Goal: Information Seeking & Learning: Compare options

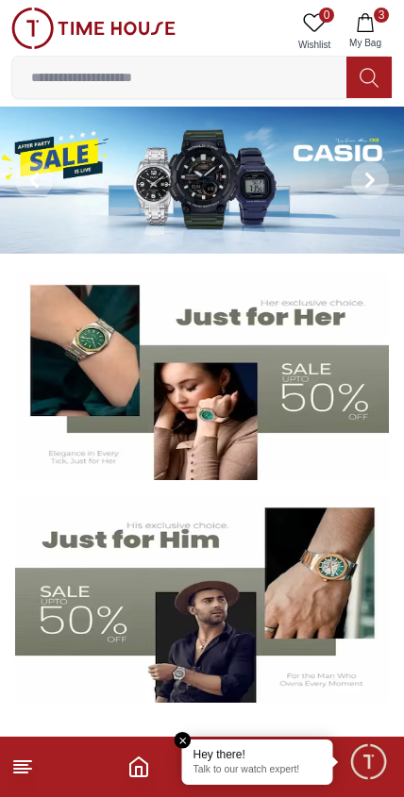
click at [372, 24] on icon "button" at bounding box center [364, 22] width 19 height 19
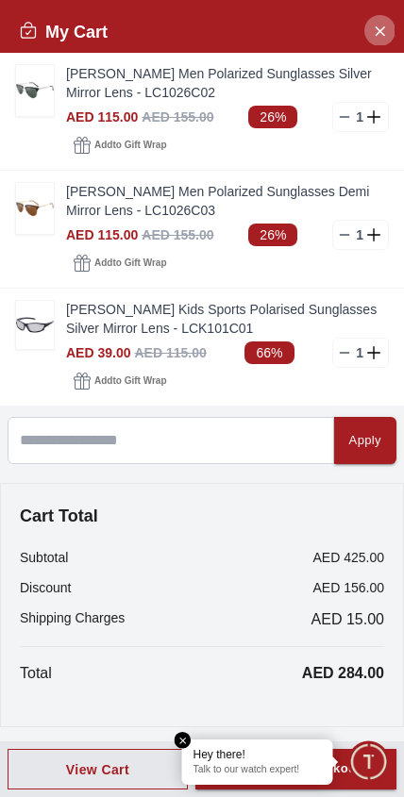
click at [368, 34] on button "Close Account" at bounding box center [379, 30] width 30 height 30
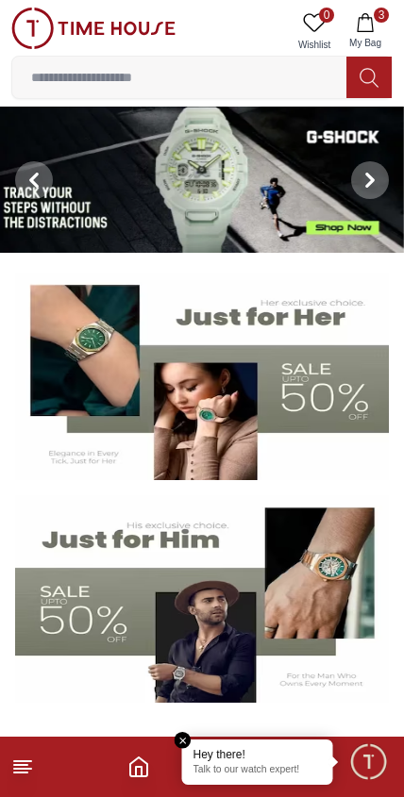
click at [87, 70] on input at bounding box center [179, 77] width 334 height 38
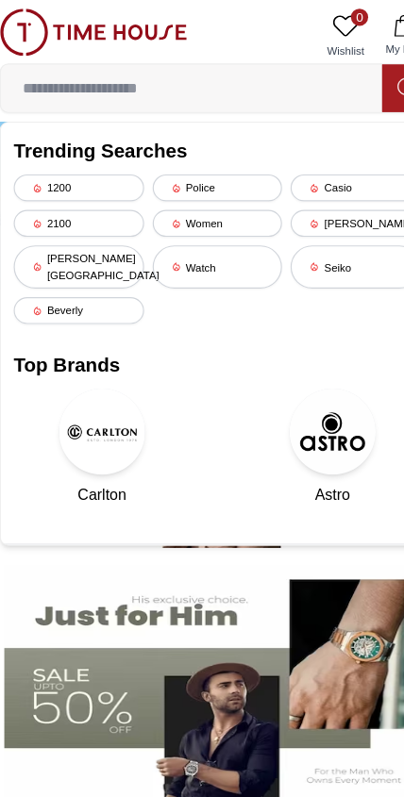
click at [54, 83] on input at bounding box center [179, 77] width 334 height 38
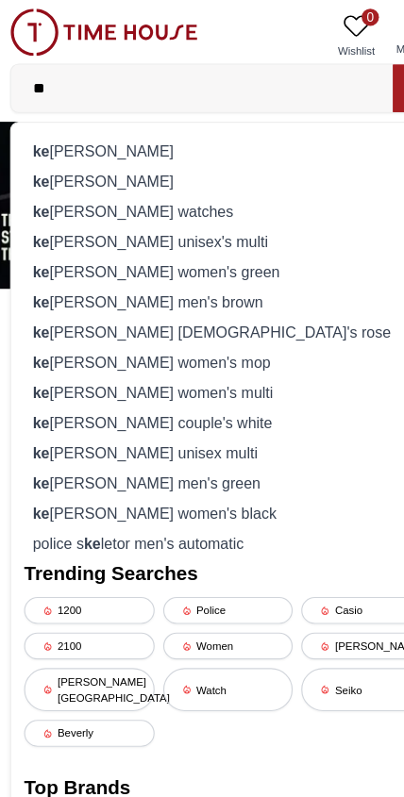
type input "**"
click at [76, 194] on div "ke nneth scott smart watches" at bounding box center [202, 185] width 356 height 26
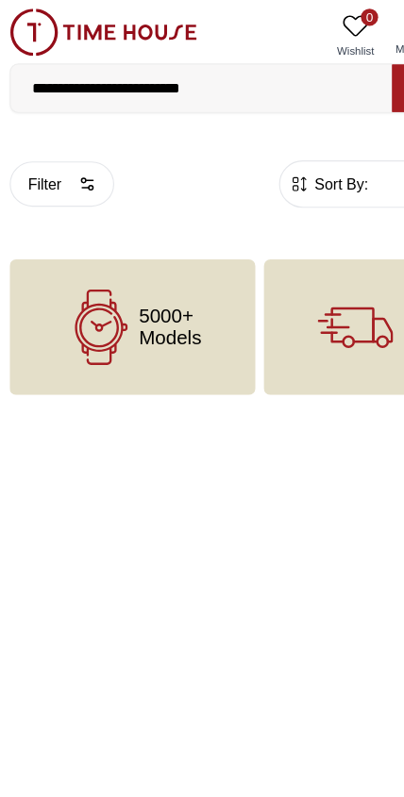
click at [136, 299] on span "5000+ Models" at bounding box center [151, 287] width 55 height 38
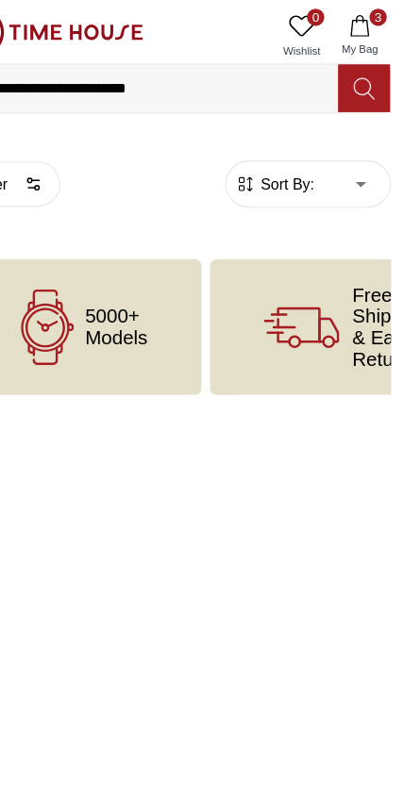
click at [359, 78] on icon at bounding box center [368, 78] width 19 height 22
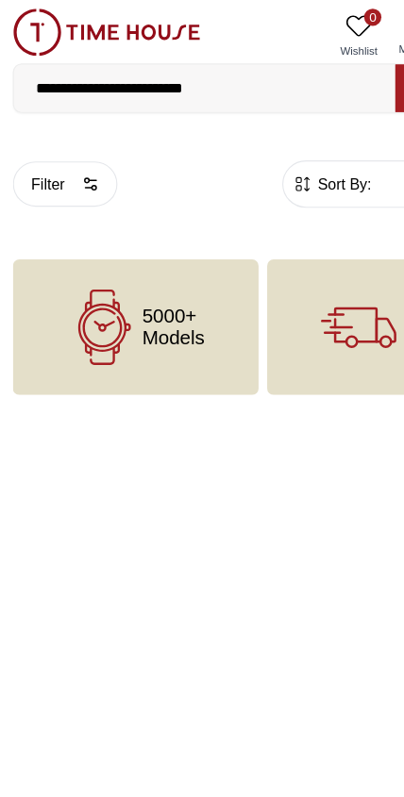
click at [227, 82] on input "**********" at bounding box center [179, 77] width 334 height 38
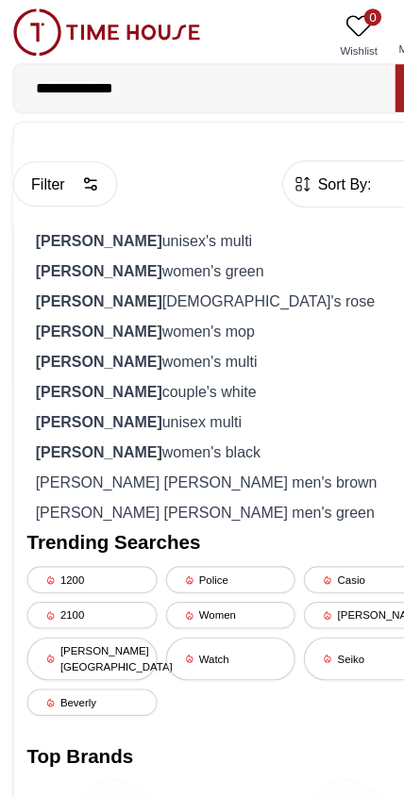
click at [157, 80] on input "**********" at bounding box center [179, 77] width 334 height 38
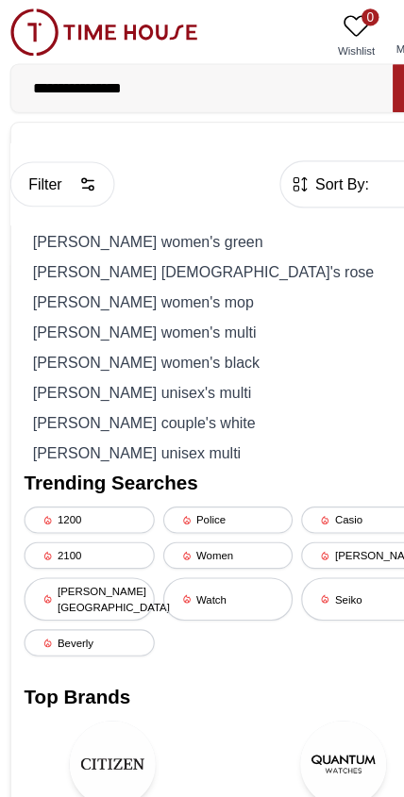
type input "**********"
click at [291, 161] on span "Sort By:" at bounding box center [299, 161] width 51 height 19
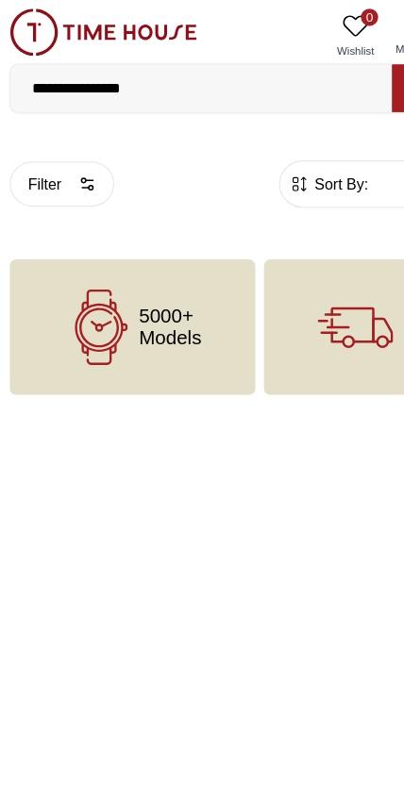
click at [264, 170] on icon "button" at bounding box center [265, 161] width 19 height 19
click at [55, 159] on button "Filter" at bounding box center [56, 161] width 91 height 40
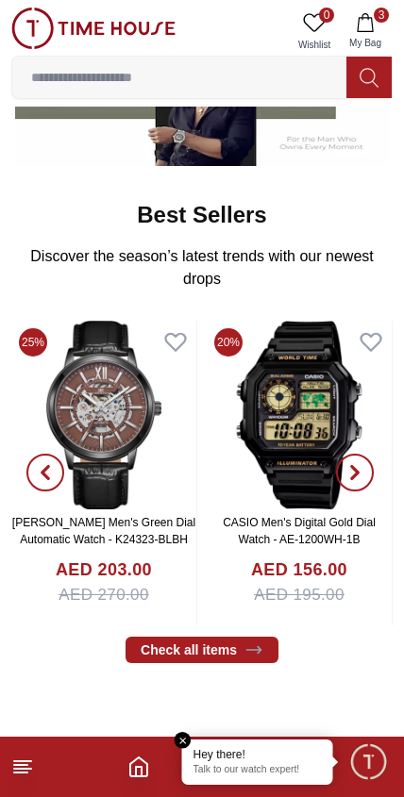
click at [233, 479] on img at bounding box center [298, 415] width 185 height 189
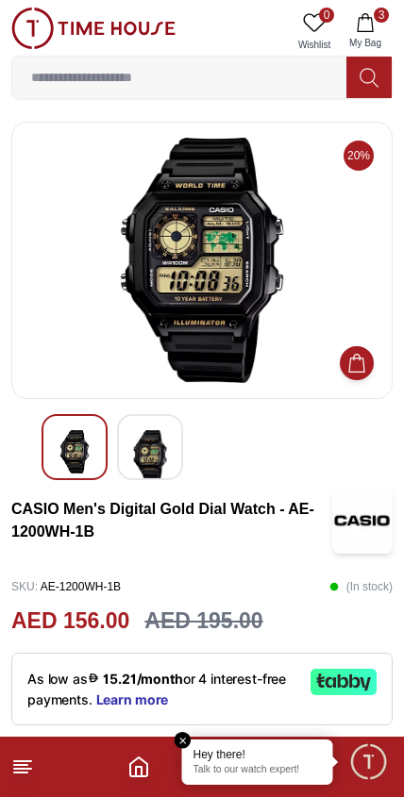
click at [23, 776] on icon at bounding box center [22, 766] width 23 height 23
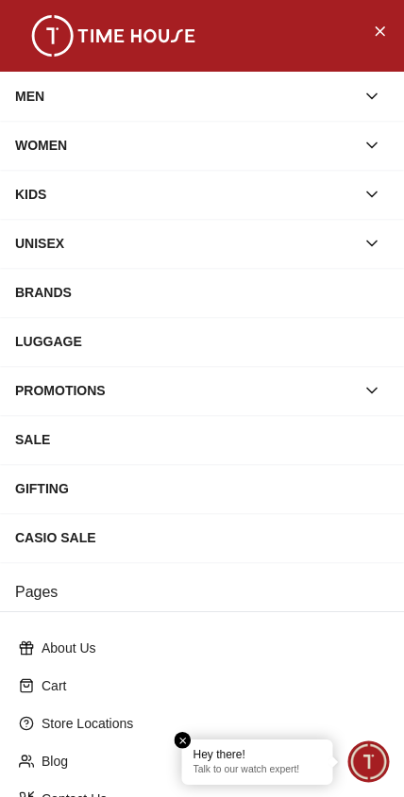
click at [84, 95] on div "MEN" at bounding box center [184, 96] width 339 height 34
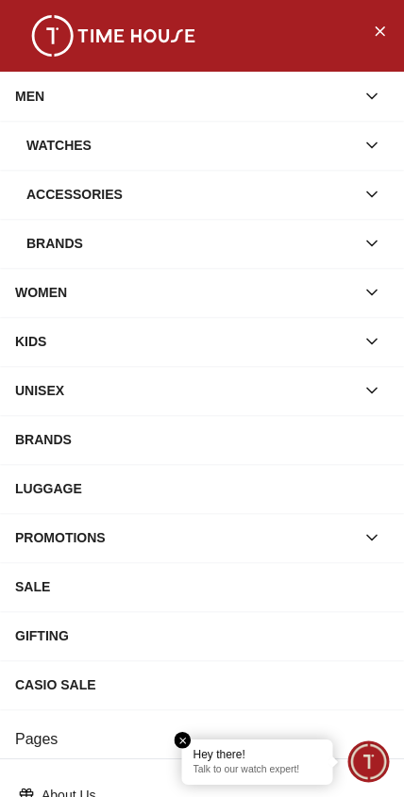
click at [58, 148] on div "Watches" at bounding box center [190, 145] width 328 height 34
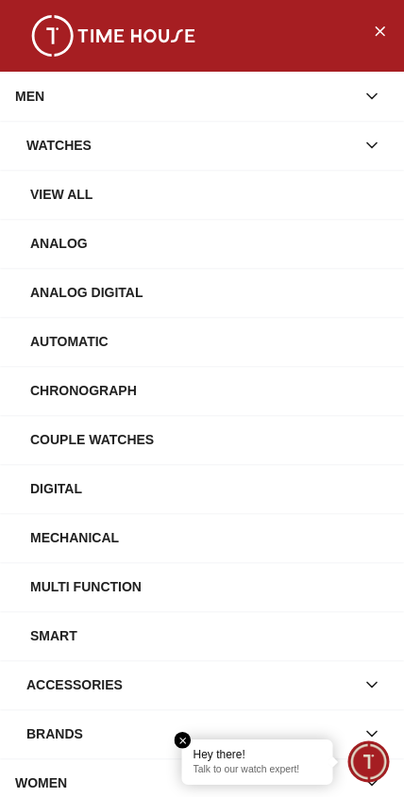
click at [63, 153] on div "Watches" at bounding box center [190, 145] width 328 height 34
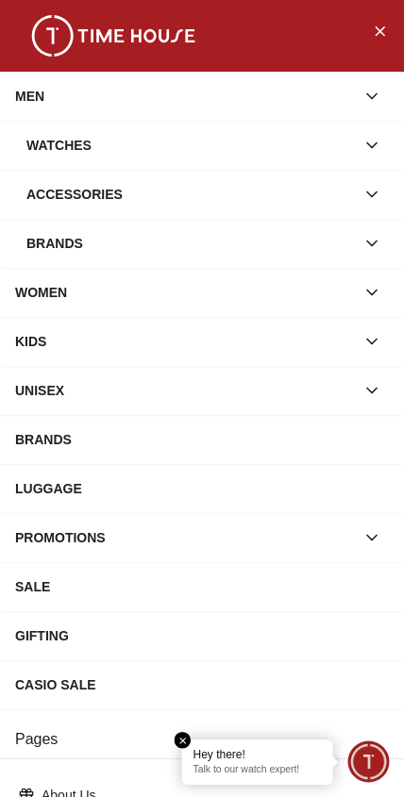
click at [53, 156] on div "Watches" at bounding box center [190, 145] width 328 height 34
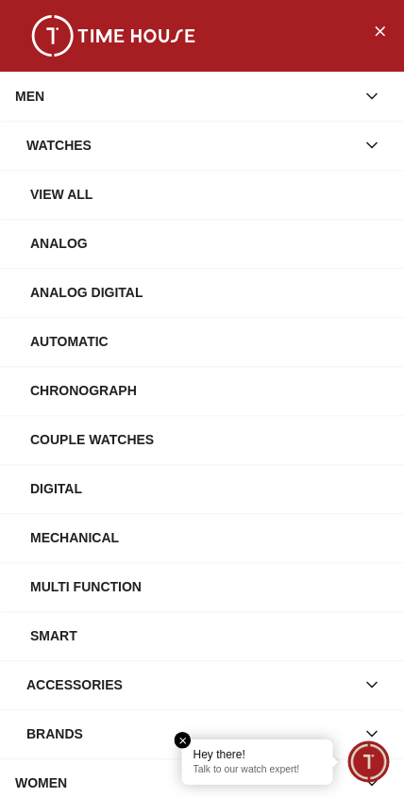
click at [58, 198] on div "View All" at bounding box center [209, 194] width 358 height 34
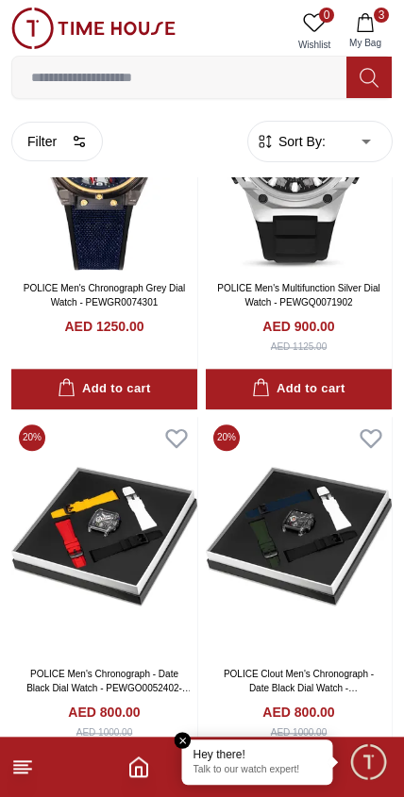
scroll to position [4804, 0]
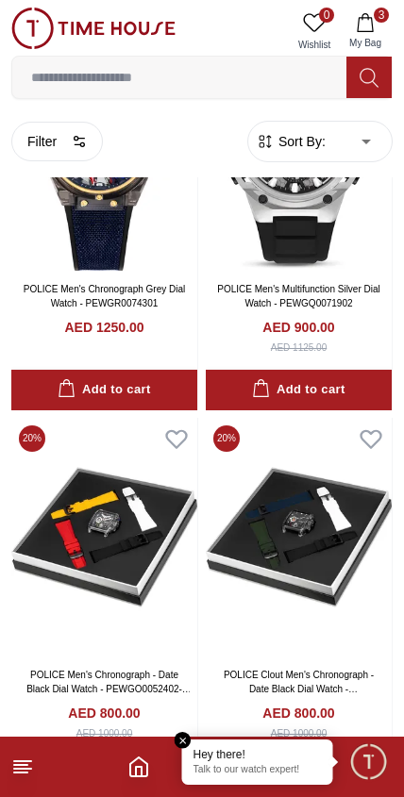
click at [92, 68] on input at bounding box center [179, 77] width 334 height 38
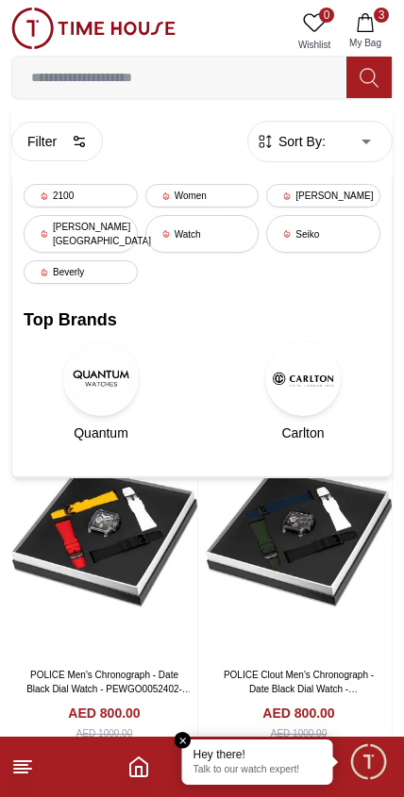
scroll to position [4678, 0]
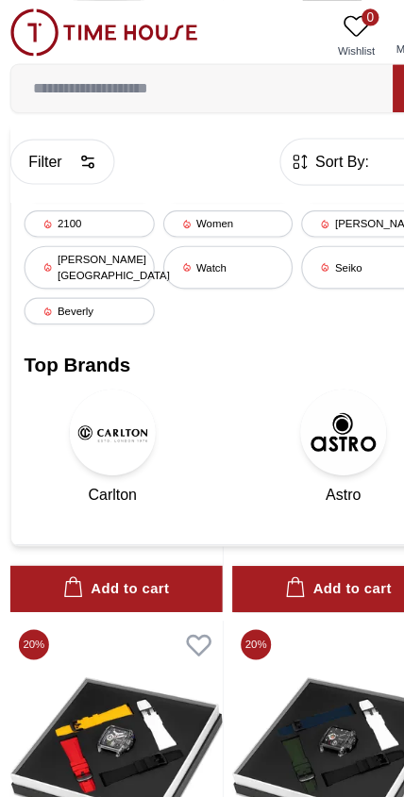
click at [201, 233] on div "Watch" at bounding box center [202, 234] width 114 height 38
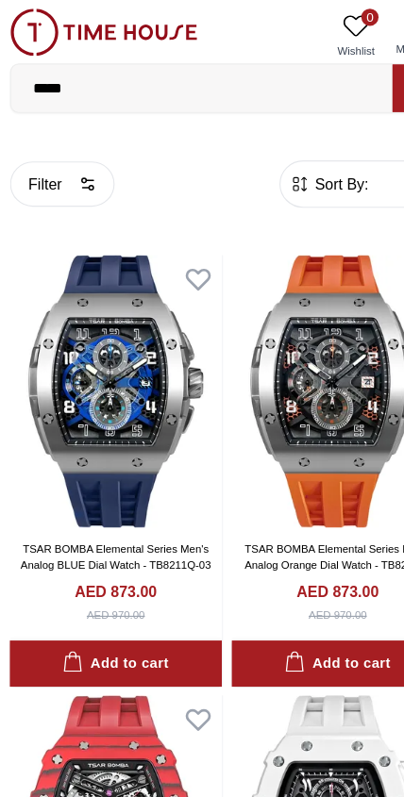
click at [105, 83] on input "*****" at bounding box center [179, 77] width 334 height 38
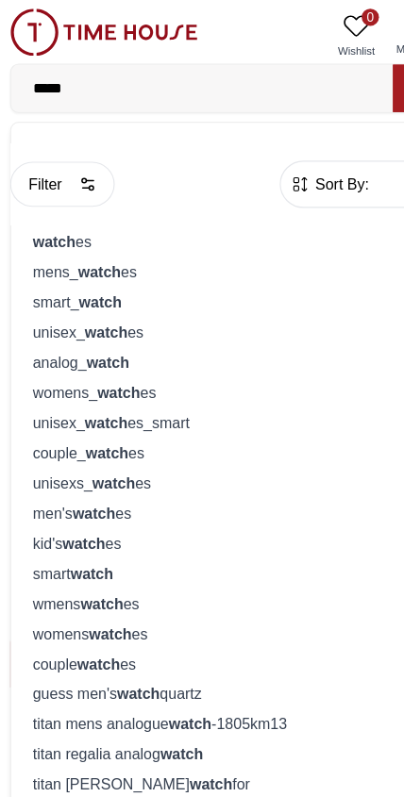
click at [73, 239] on strong "watch" at bounding box center [90, 237] width 38 height 15
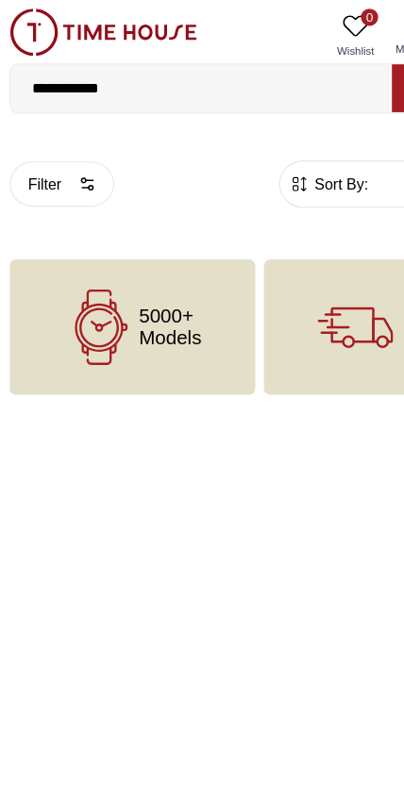
click at [54, 174] on button "Filter" at bounding box center [56, 161] width 91 height 40
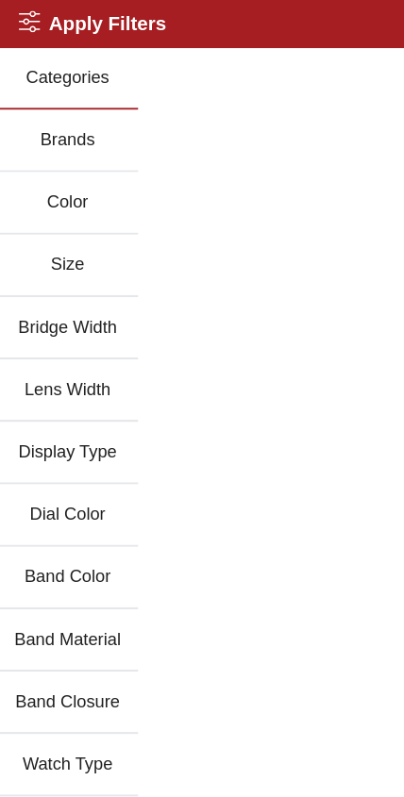
click at [61, 129] on button "Brands" at bounding box center [62, 123] width 124 height 55
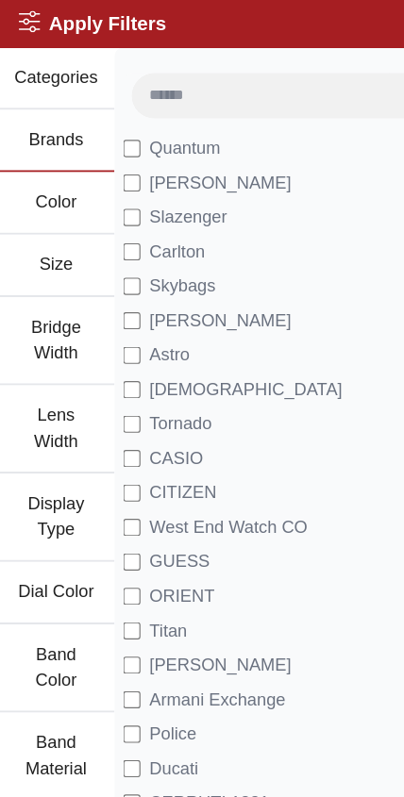
click at [176, 85] on input at bounding box center [230, 83] width 225 height 38
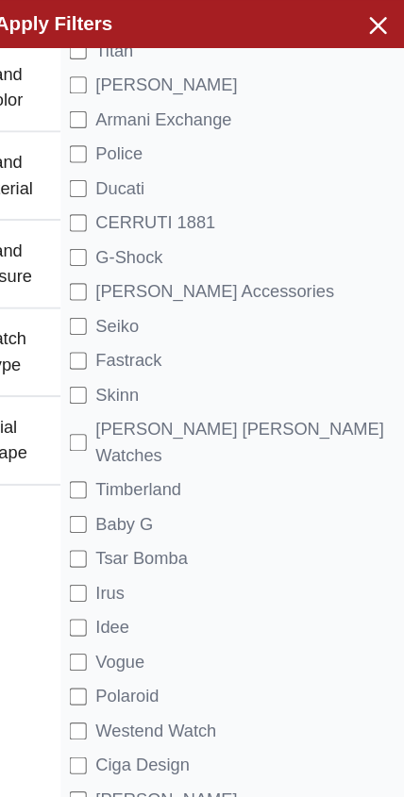
scroll to position [507, 0]
click at [264, 379] on span "[PERSON_NAME] [PERSON_NAME] Watches" at bounding box center [264, 388] width 263 height 45
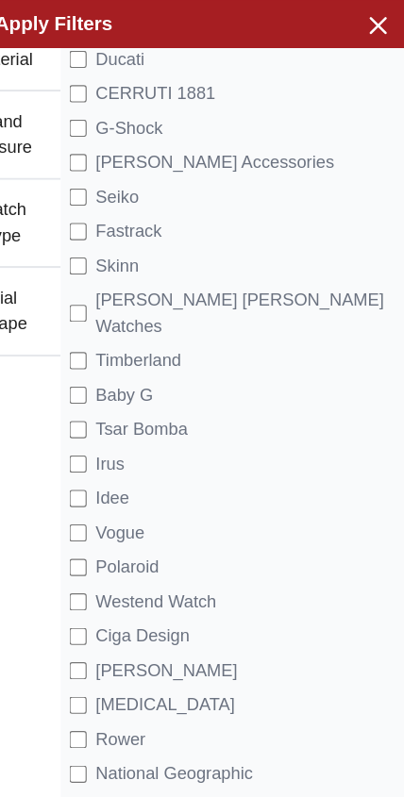
scroll to position [619, 0]
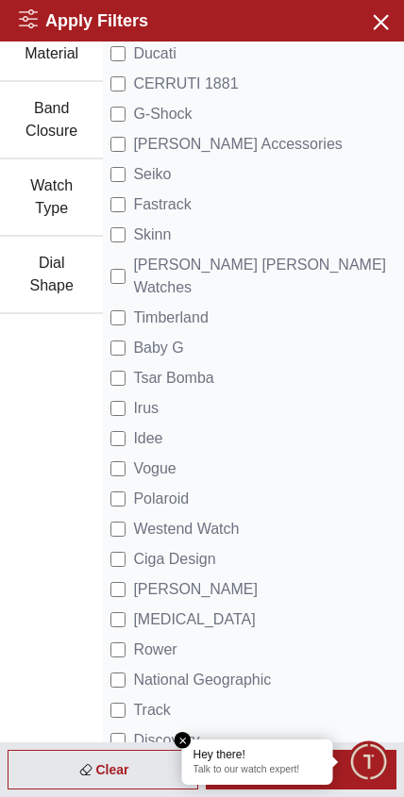
click at [102, 21] on h2 "Apply Filters" at bounding box center [83, 21] width 129 height 26
click at [184, 738] on em "Close tooltip" at bounding box center [182, 740] width 17 height 17
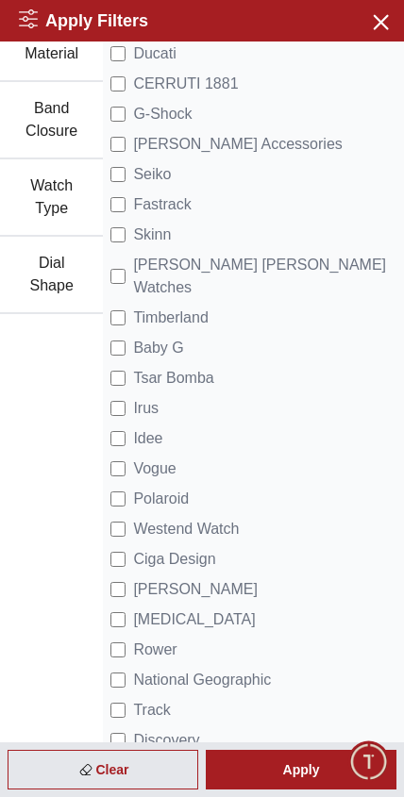
click at [306, 764] on div "Apply" at bounding box center [301, 770] width 190 height 40
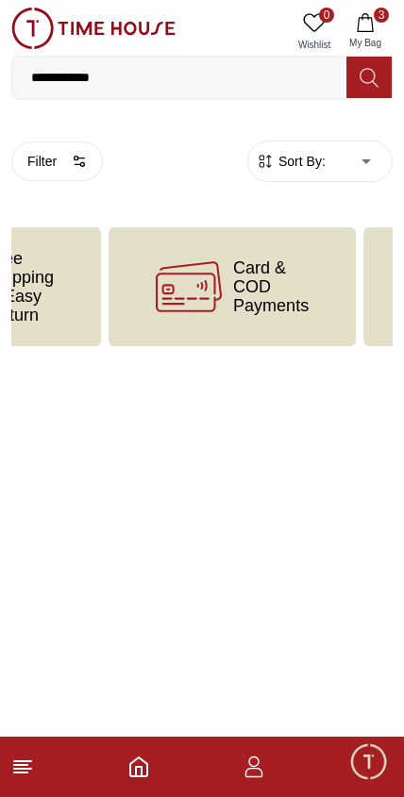
scroll to position [0, 358]
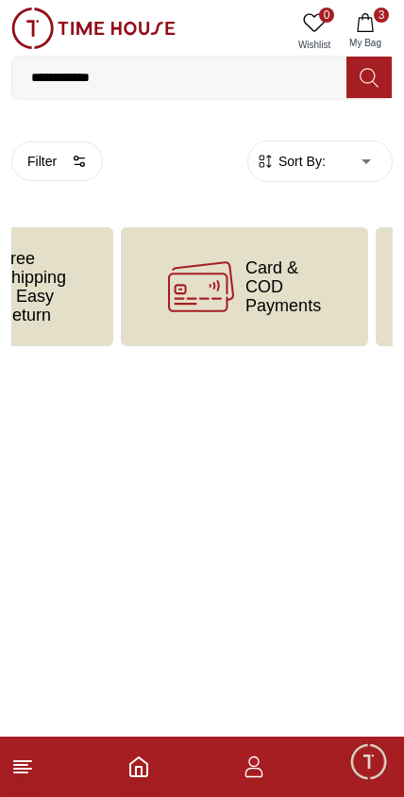
click at [281, 297] on span "Card & COD Payments" at bounding box center [282, 286] width 75 height 57
click at [222, 274] on icon at bounding box center [201, 286] width 66 height 51
click at [376, 83] on icon at bounding box center [368, 78] width 19 height 22
click at [264, 770] on icon "button" at bounding box center [253, 766] width 23 height 23
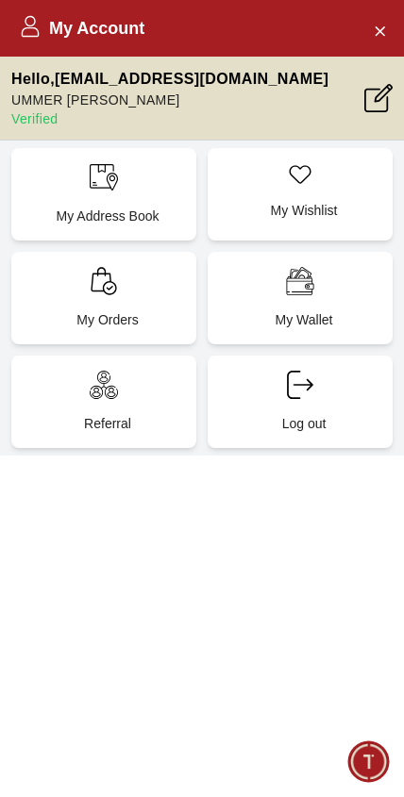
click at [389, 30] on button "Close Account" at bounding box center [379, 30] width 30 height 30
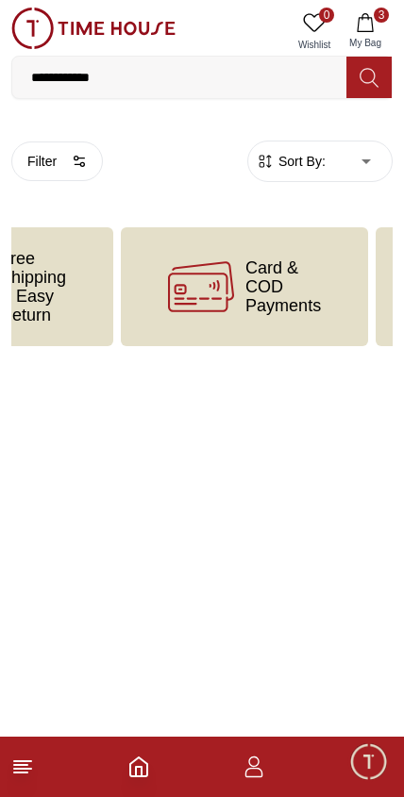
click at [146, 768] on icon "Home" at bounding box center [138, 766] width 17 height 19
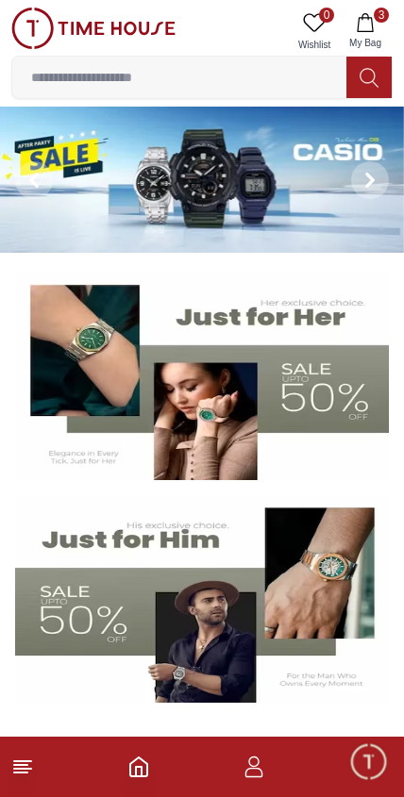
click at [290, 598] on img at bounding box center [201, 598] width 373 height 207
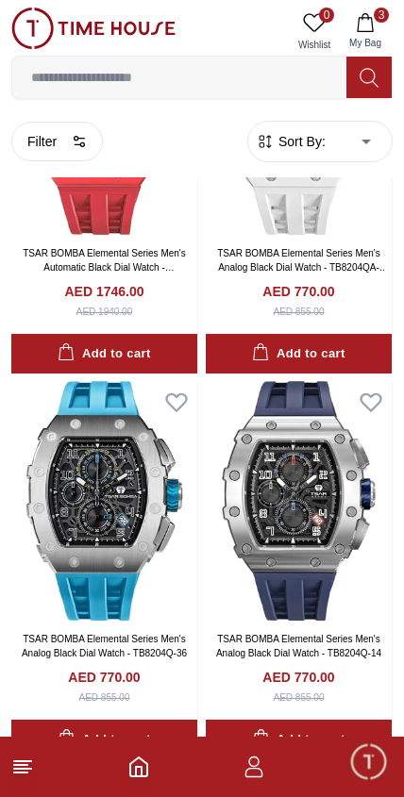
scroll to position [616, 0]
